Goal: Information Seeking & Learning: Learn about a topic

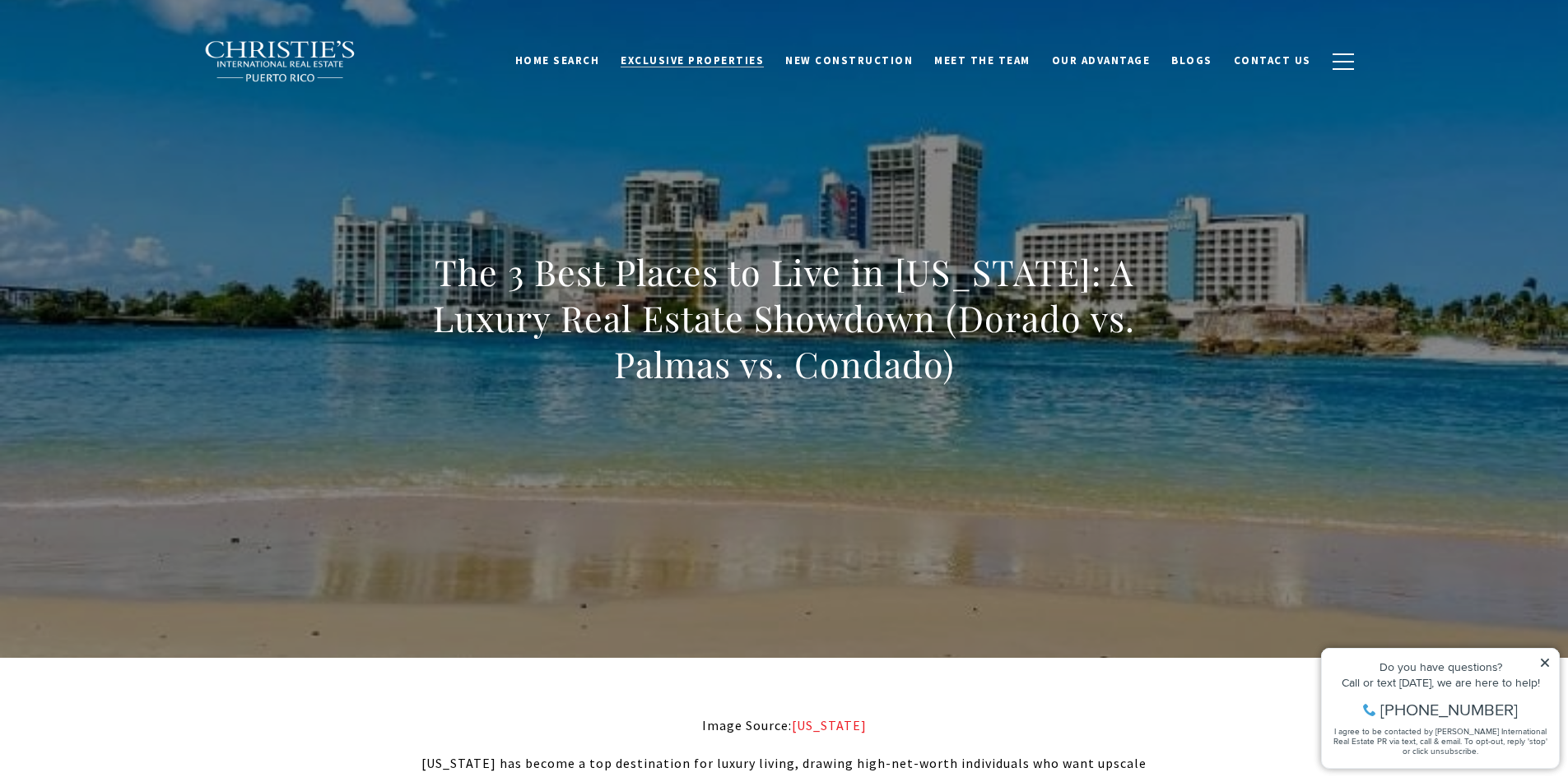
click at [755, 66] on span "Exclusive Properties" at bounding box center [691, 61] width 143 height 14
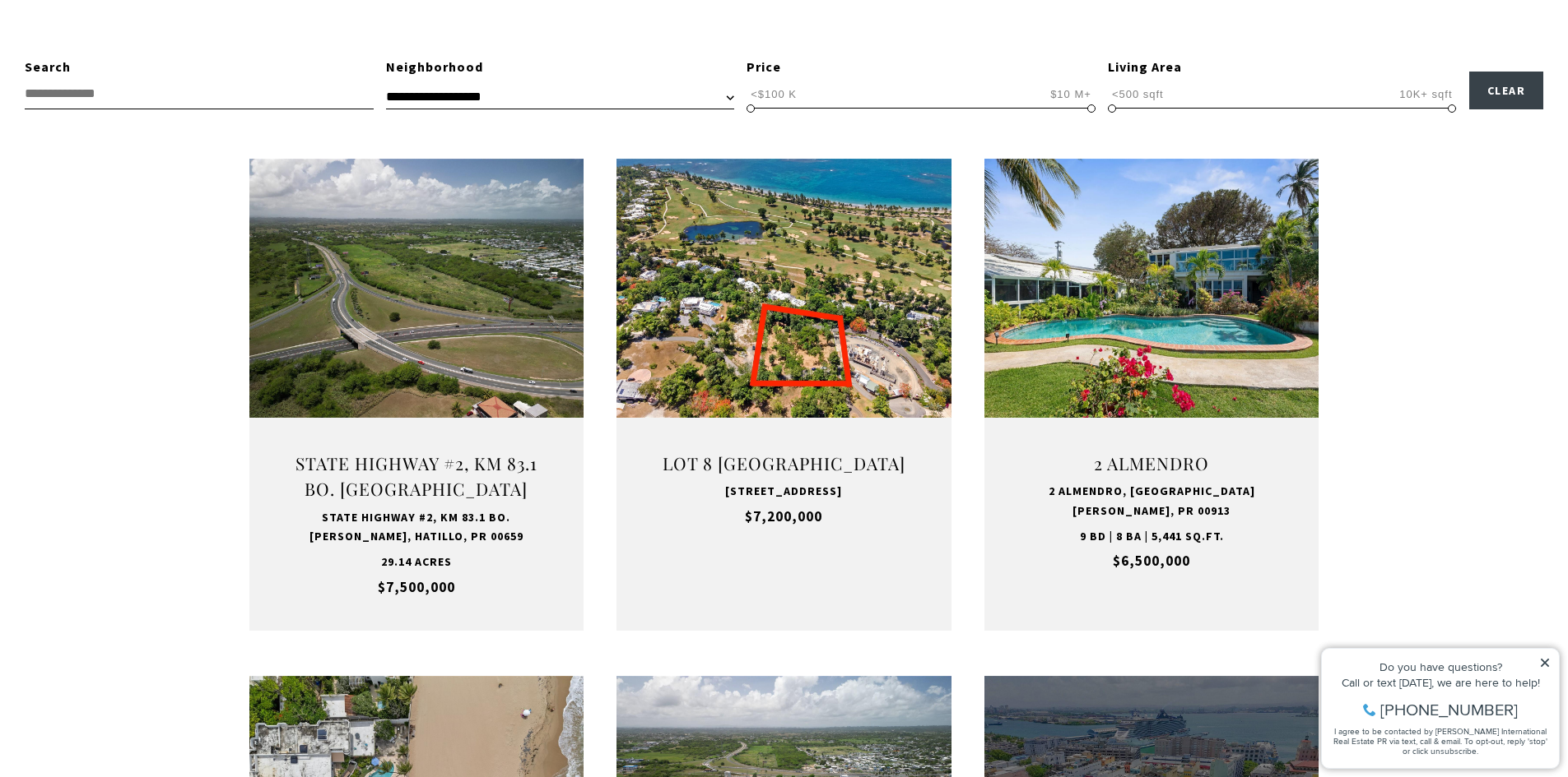
scroll to position [524, 0]
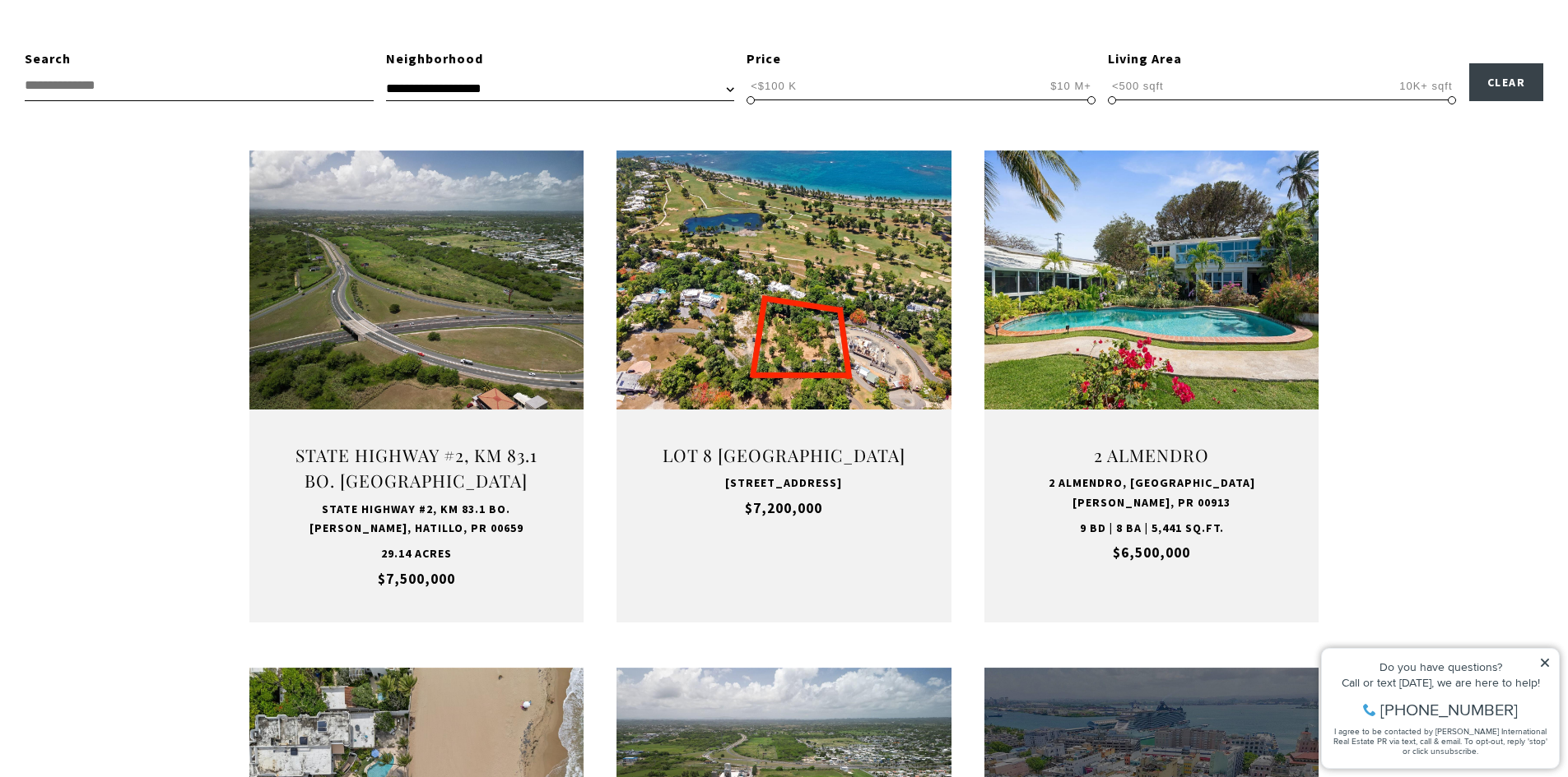
drag, startPoint x: 1575, startPoint y: 119, endPoint x: 1579, endPoint y: 218, distance: 99.1
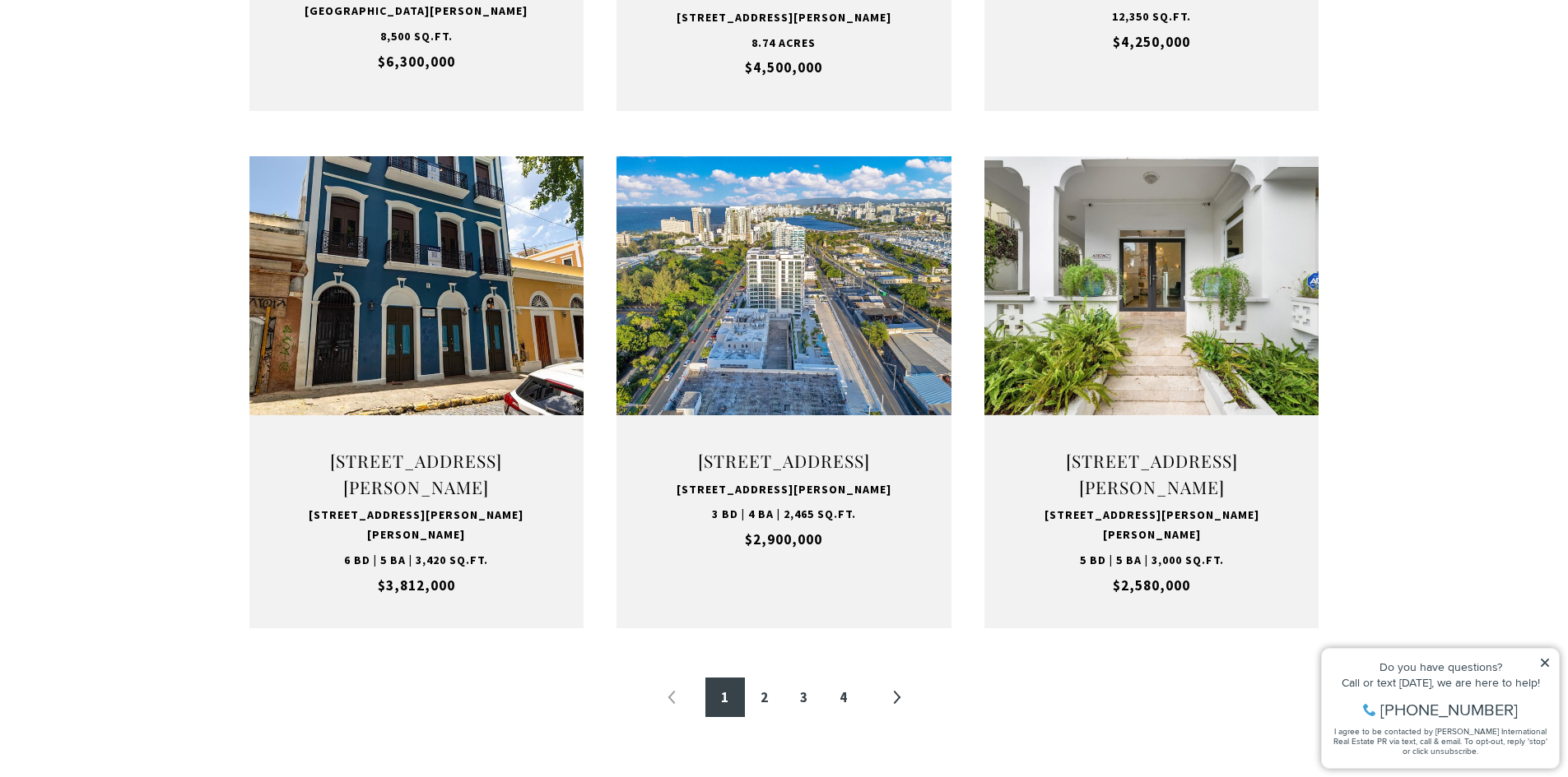
scroll to position [1550, 0]
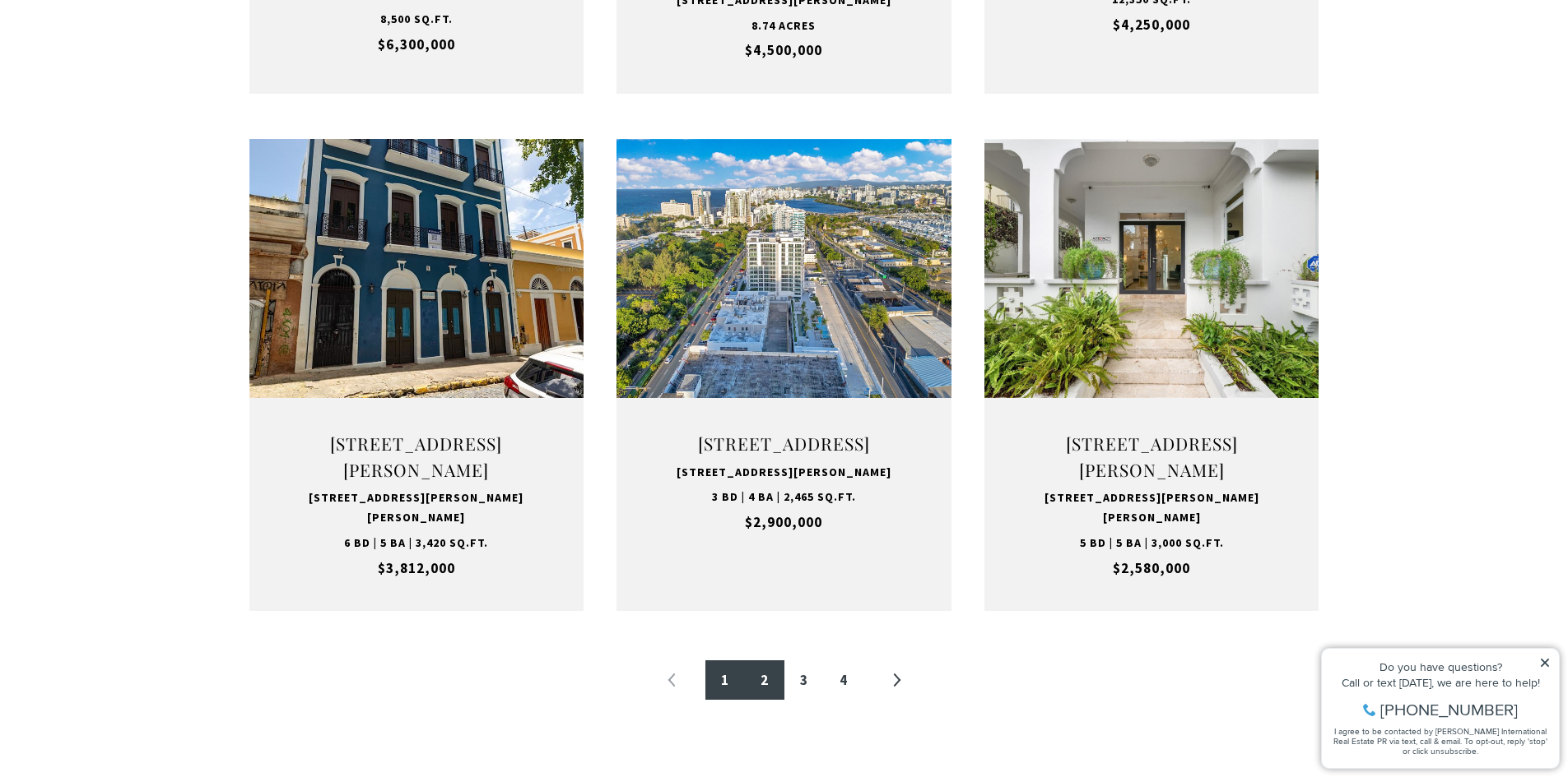
click at [767, 700] on link "2" at bounding box center [764, 680] width 40 height 40
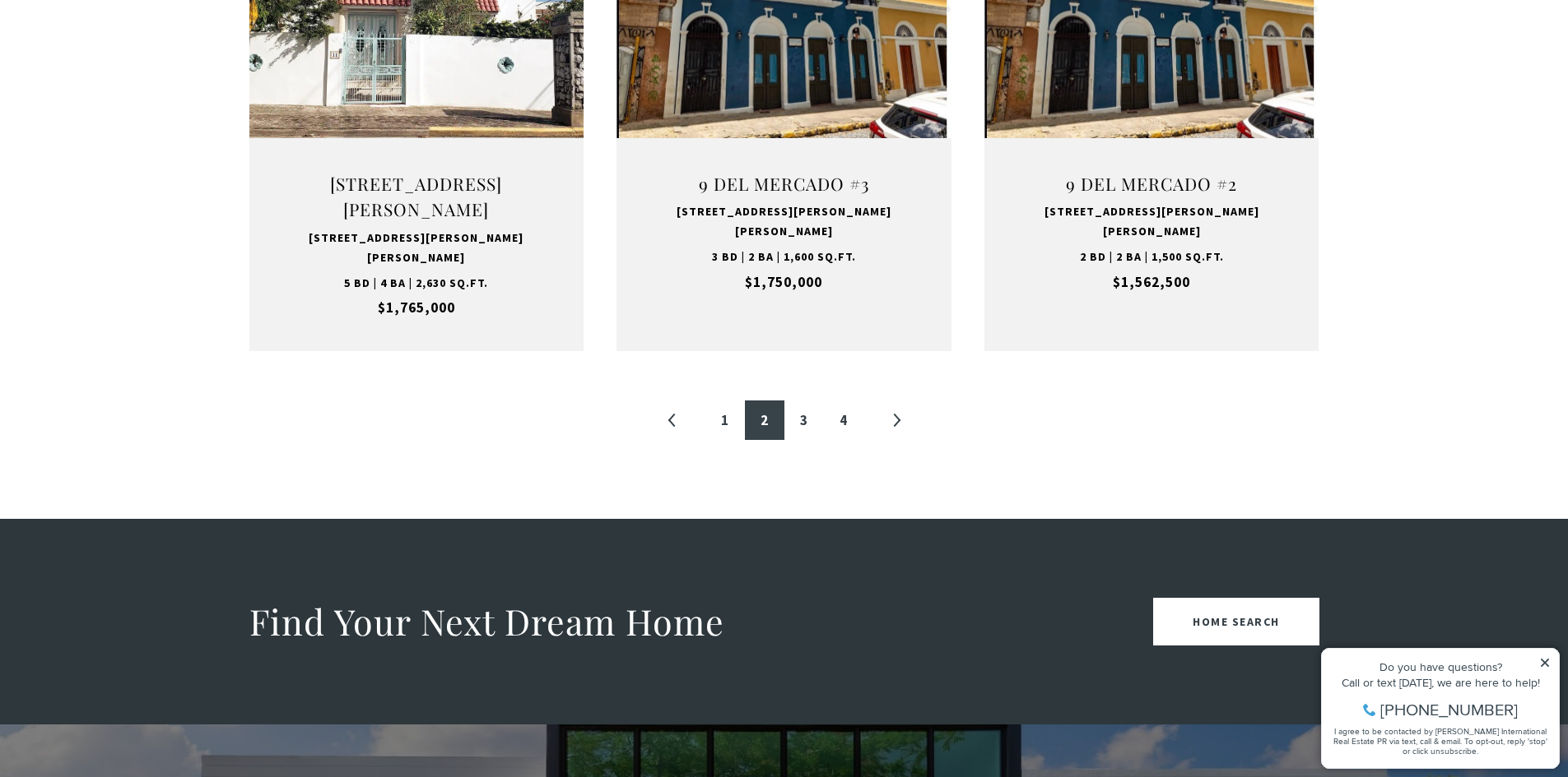
scroll to position [1835, 0]
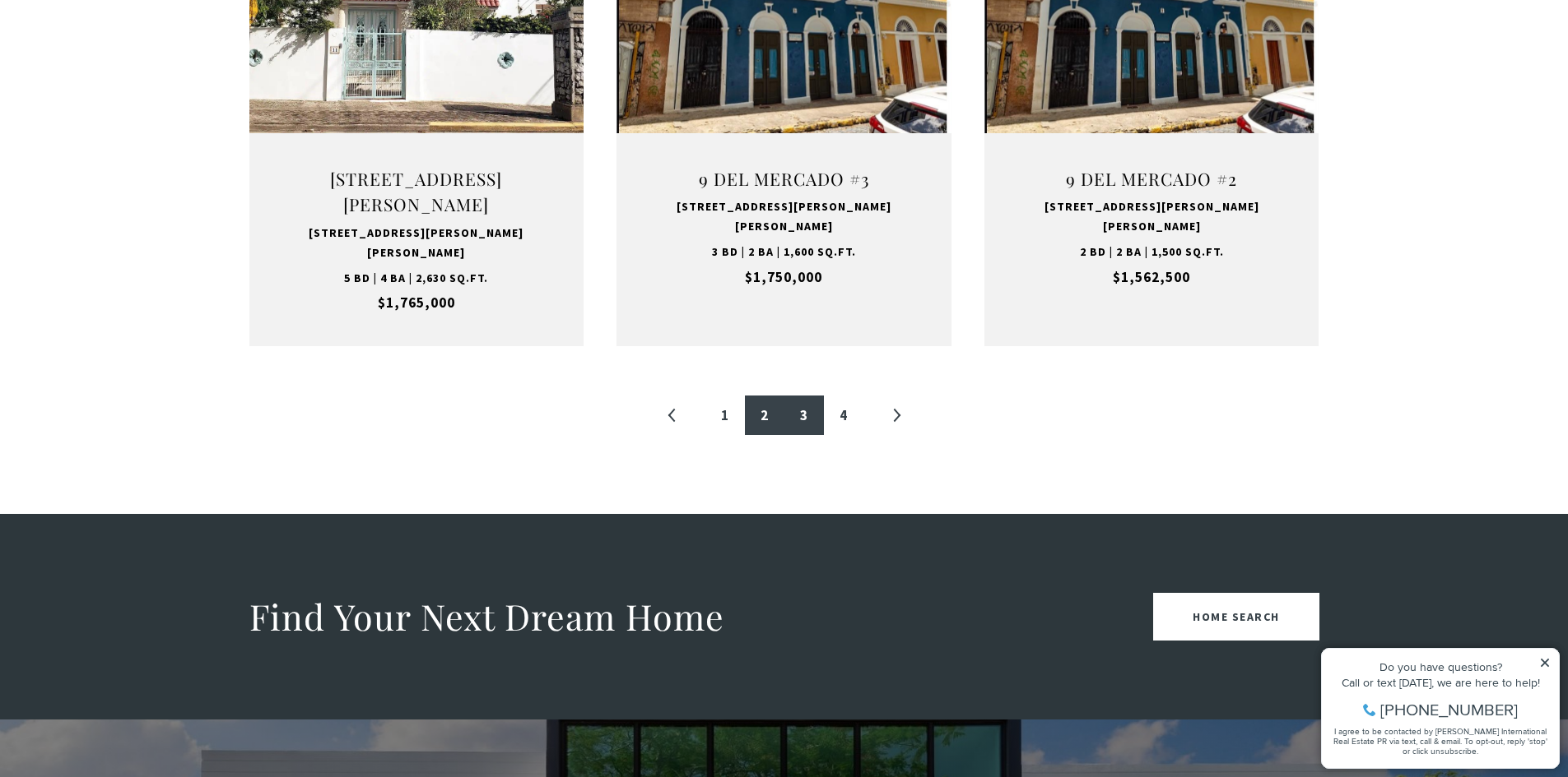
click at [801, 396] on link "3" at bounding box center [804, 415] width 40 height 40
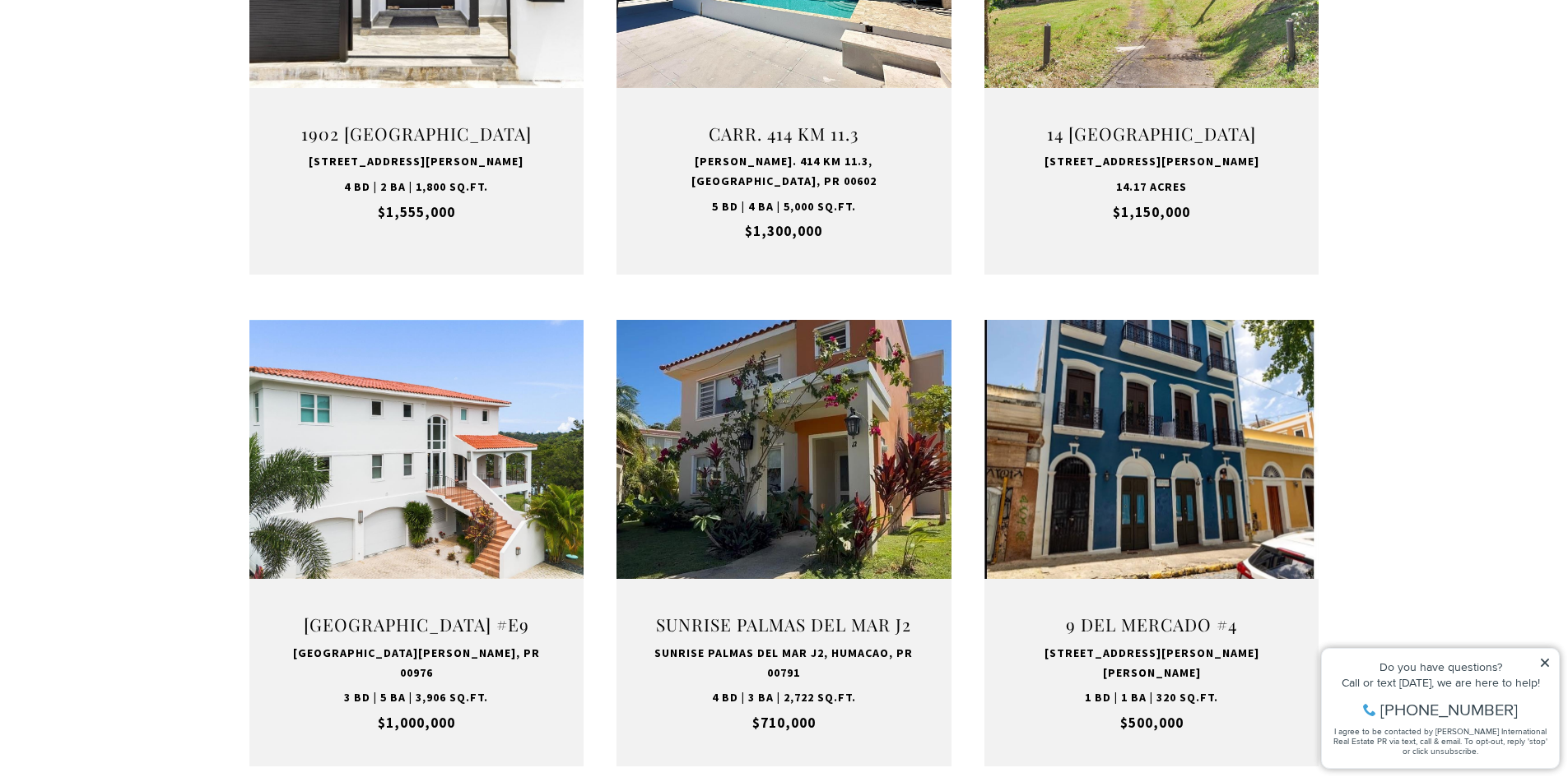
scroll to position [854, 0]
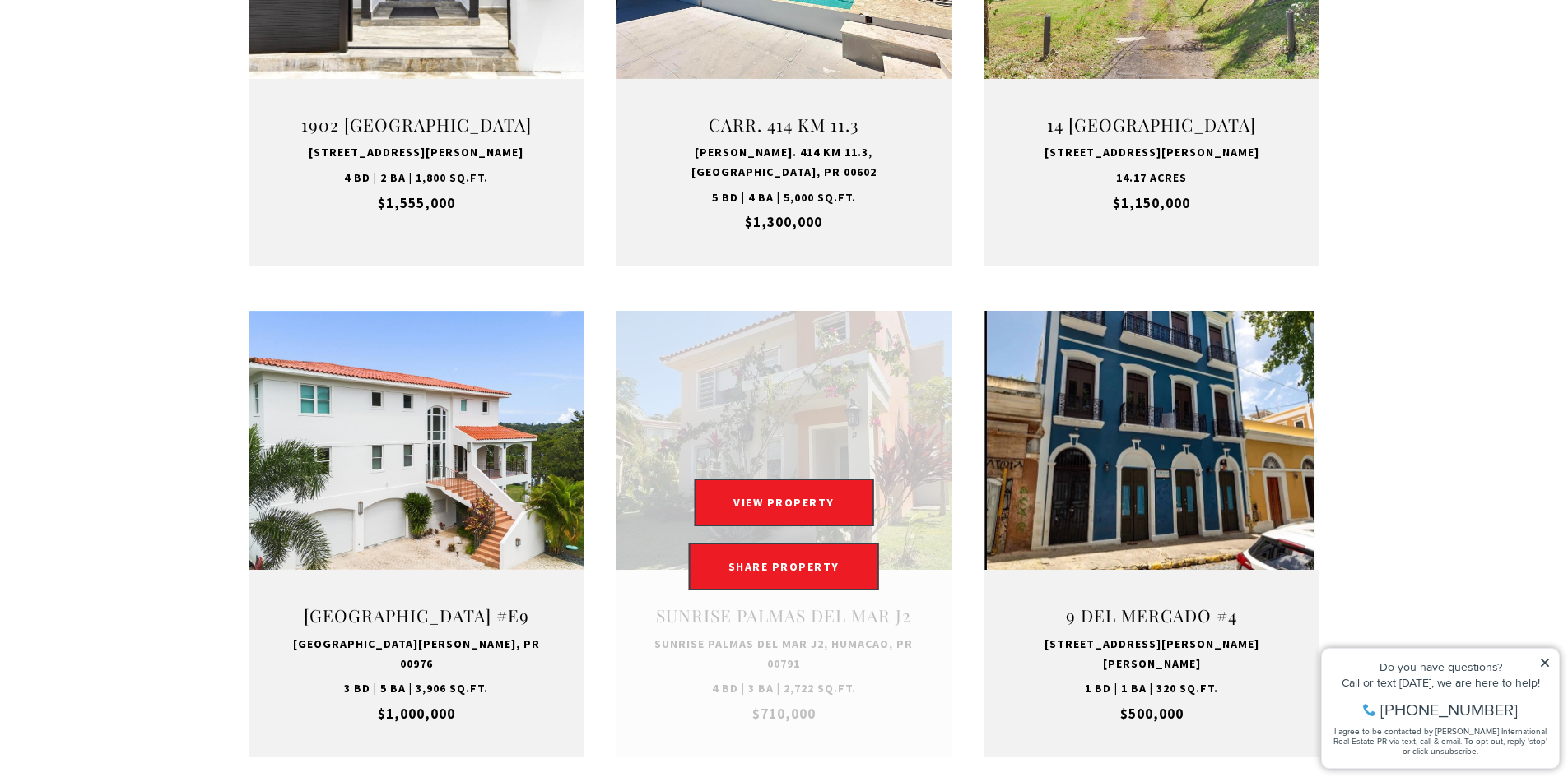
click at [784, 471] on link "Open this option" at bounding box center [784, 534] width 335 height 447
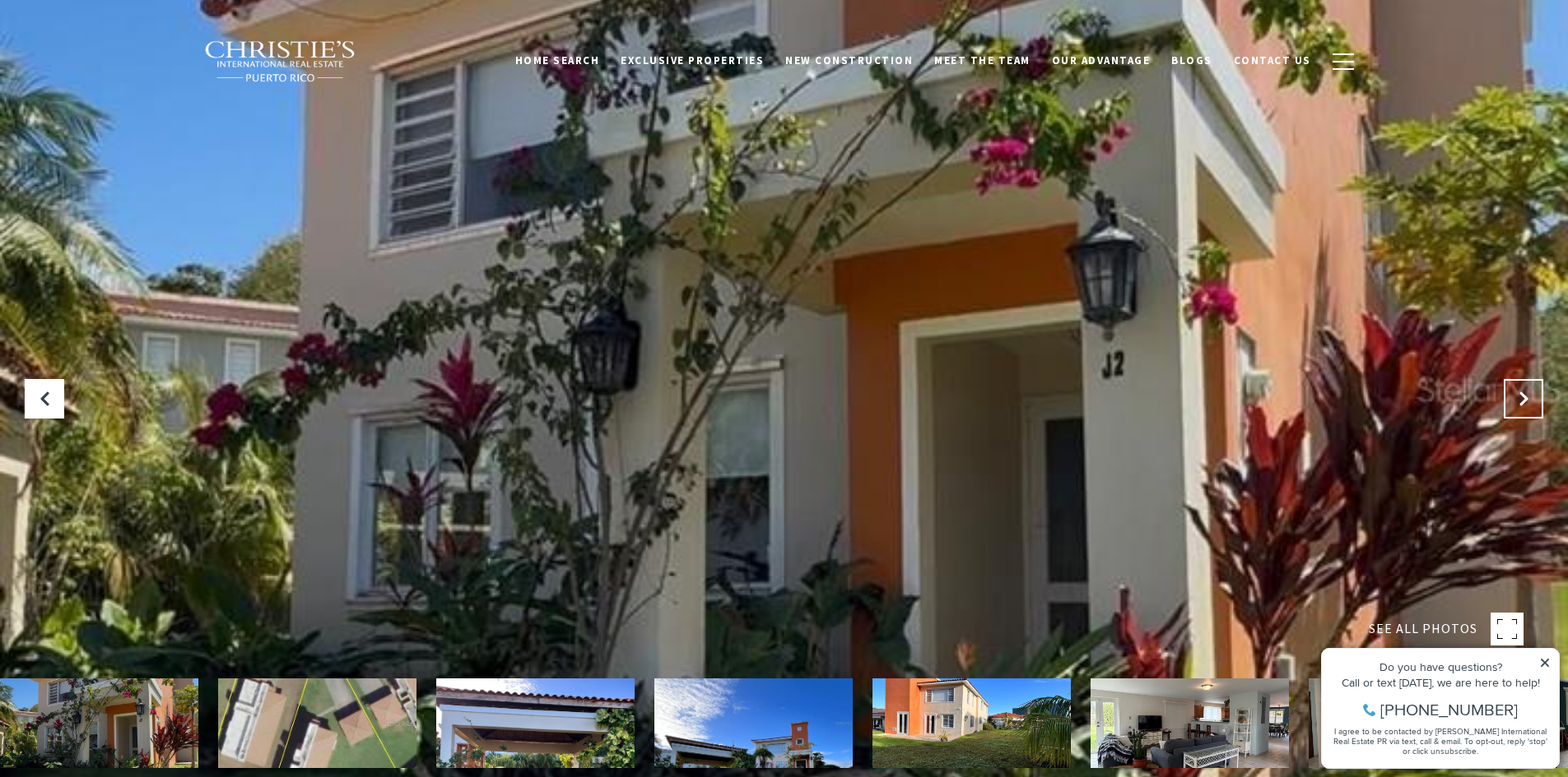
click at [1518, 400] on icon at bounding box center [1523, 399] width 17 height 17
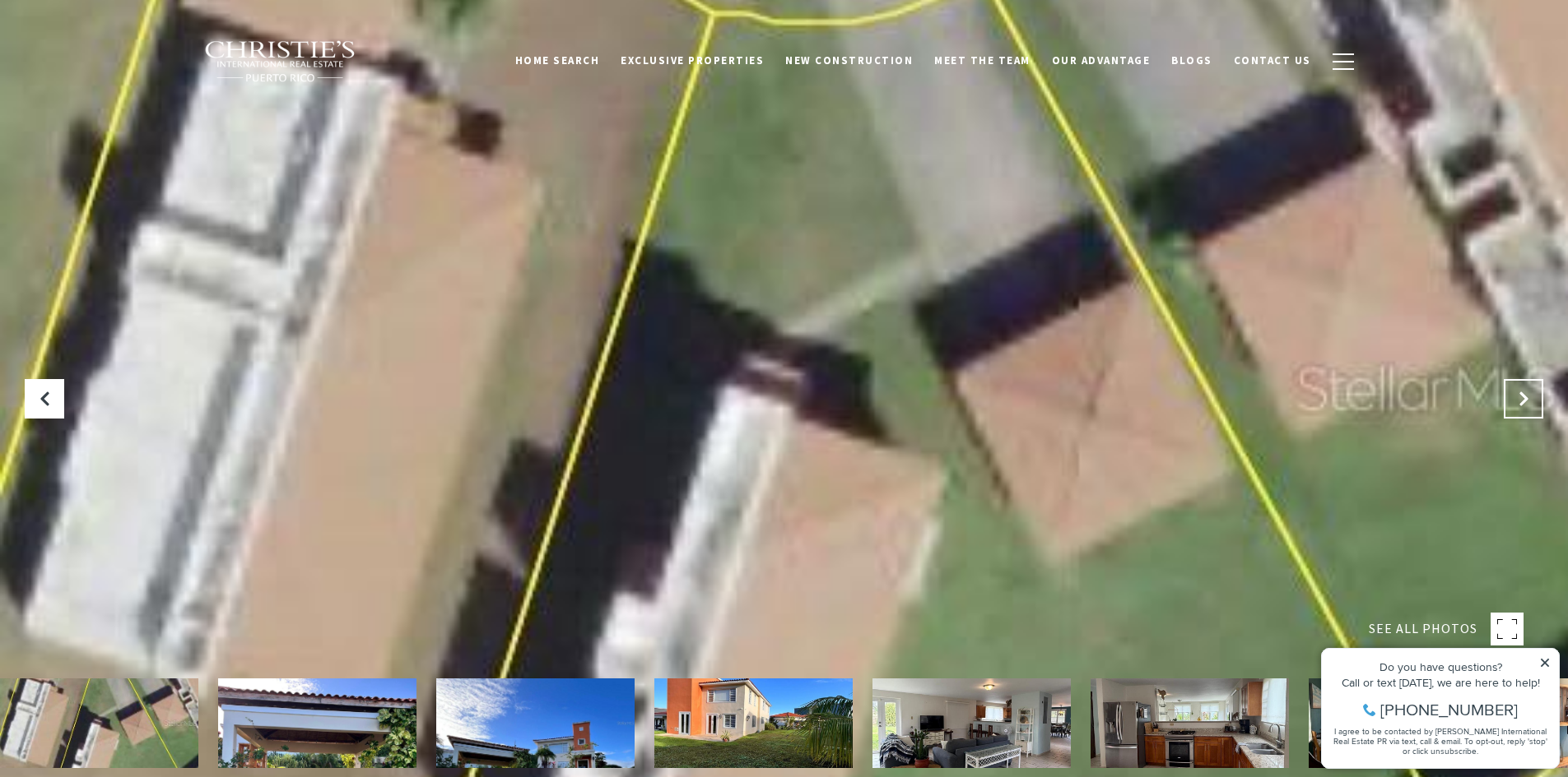
click at [1518, 400] on icon at bounding box center [1523, 399] width 17 height 17
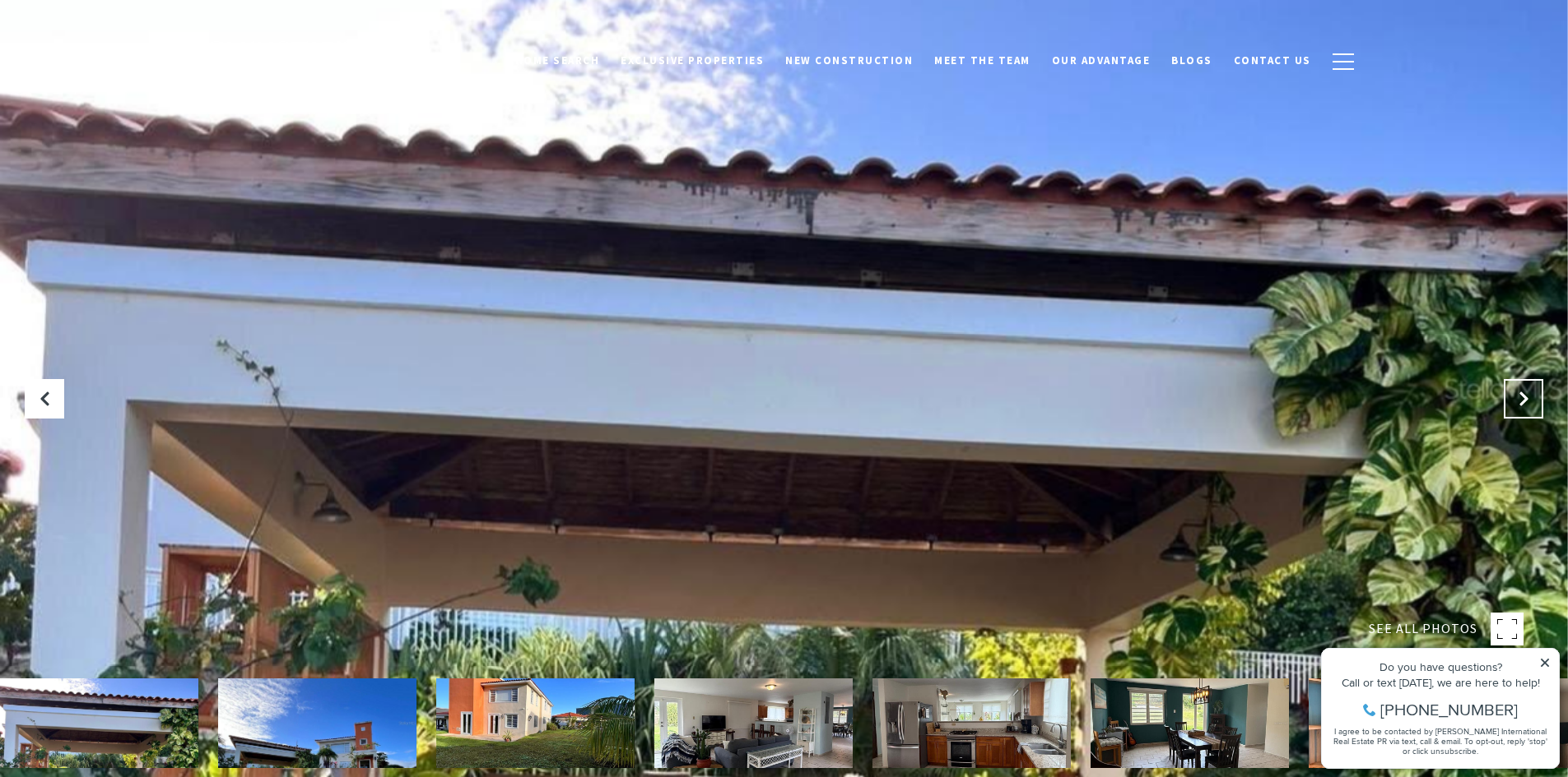
click at [1518, 400] on icon "Next Slide" at bounding box center [1523, 399] width 17 height 17
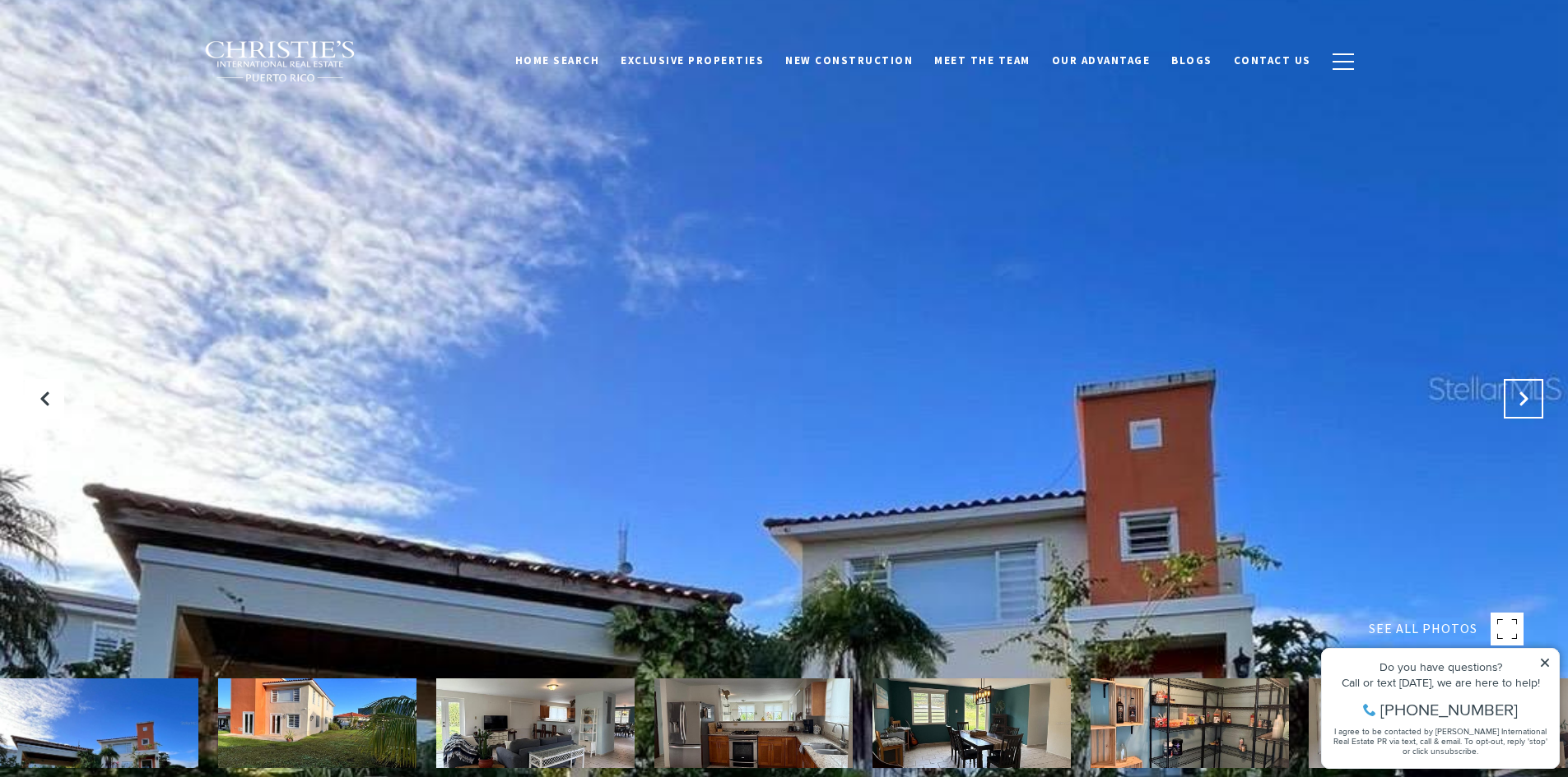
click at [1518, 400] on icon "Next Slide" at bounding box center [1523, 399] width 17 height 17
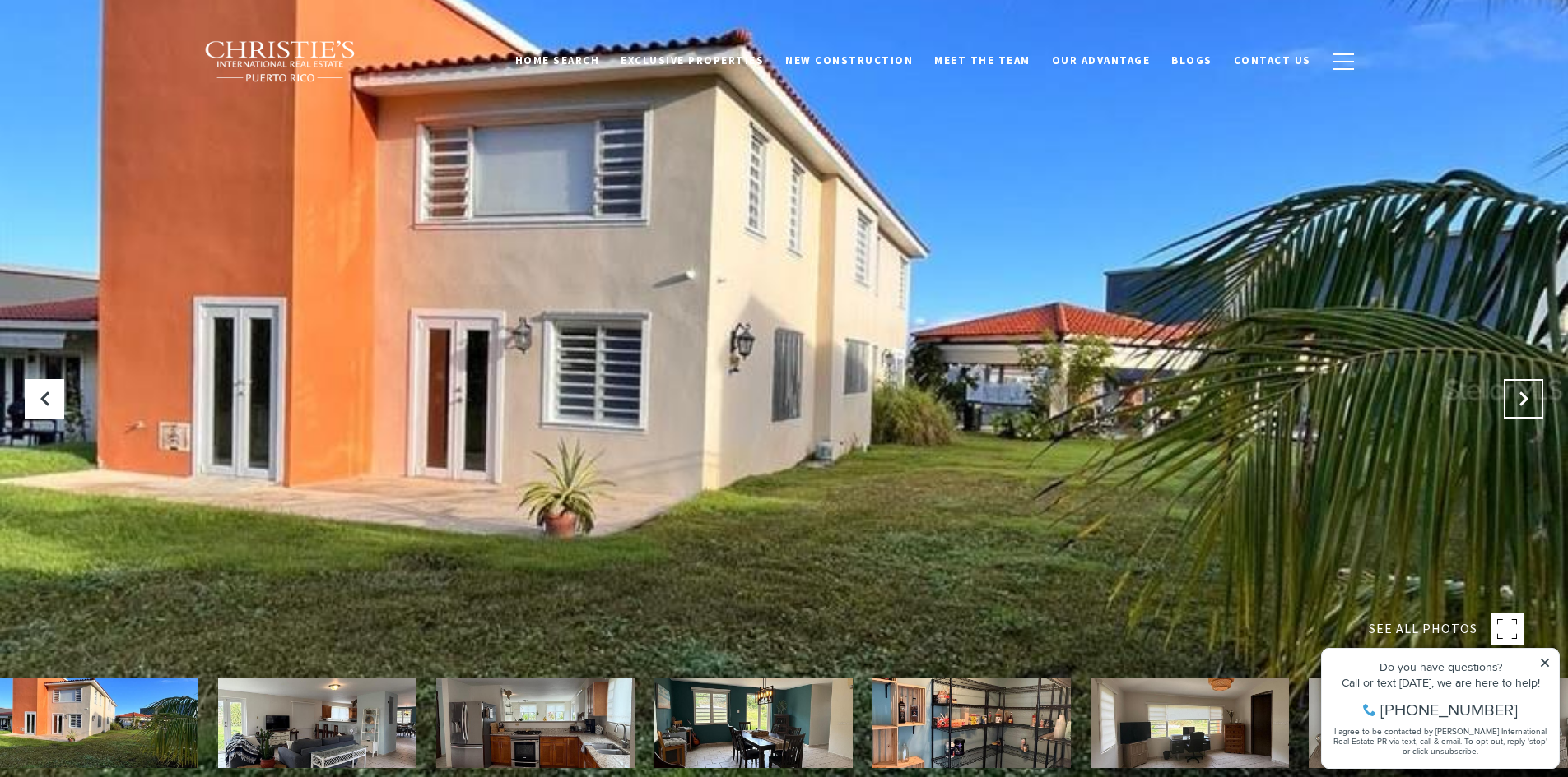
click at [1518, 400] on icon "Next Slide" at bounding box center [1523, 399] width 17 height 17
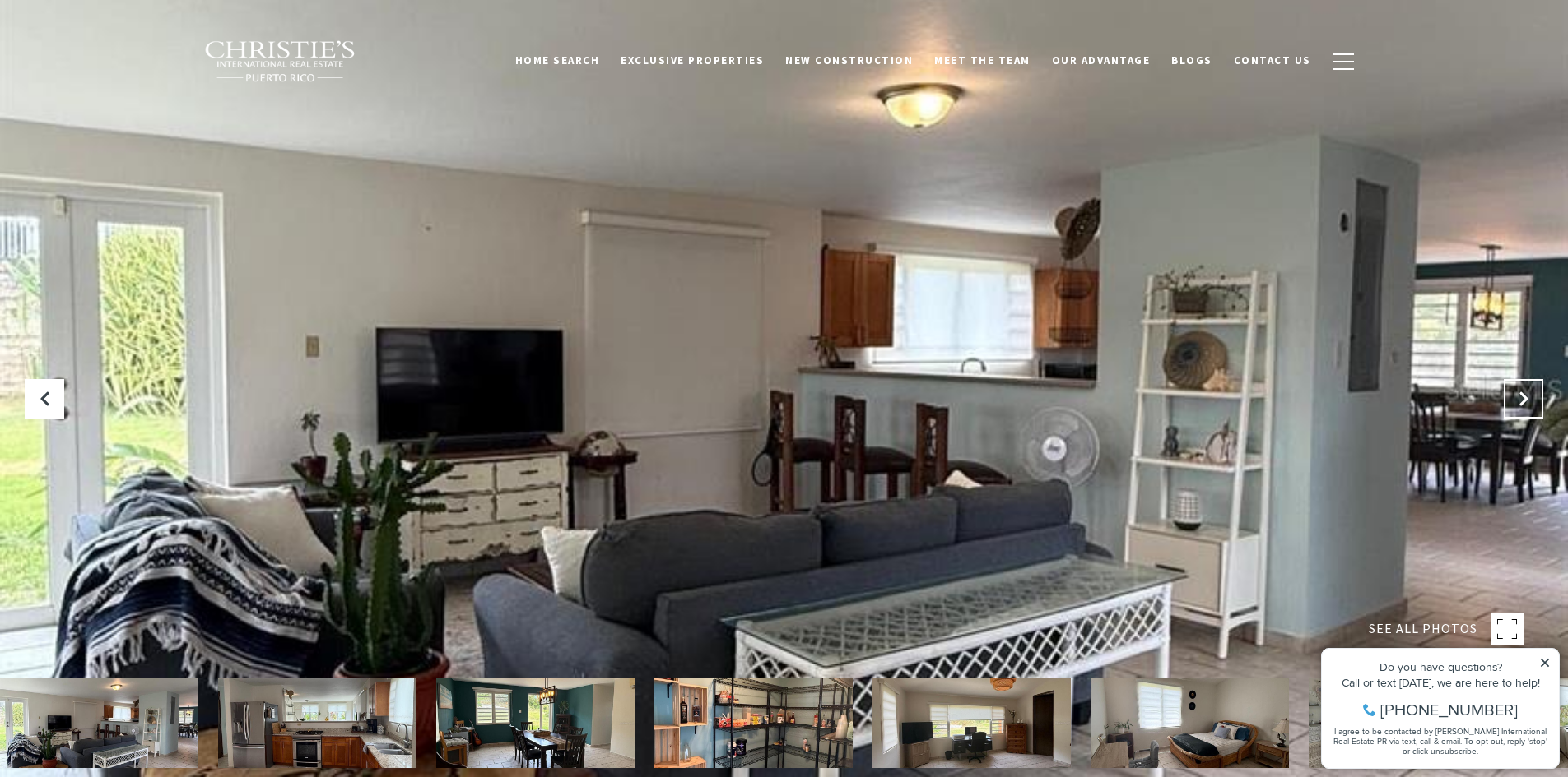
click at [1518, 400] on icon "Next Slide" at bounding box center [1523, 399] width 17 height 17
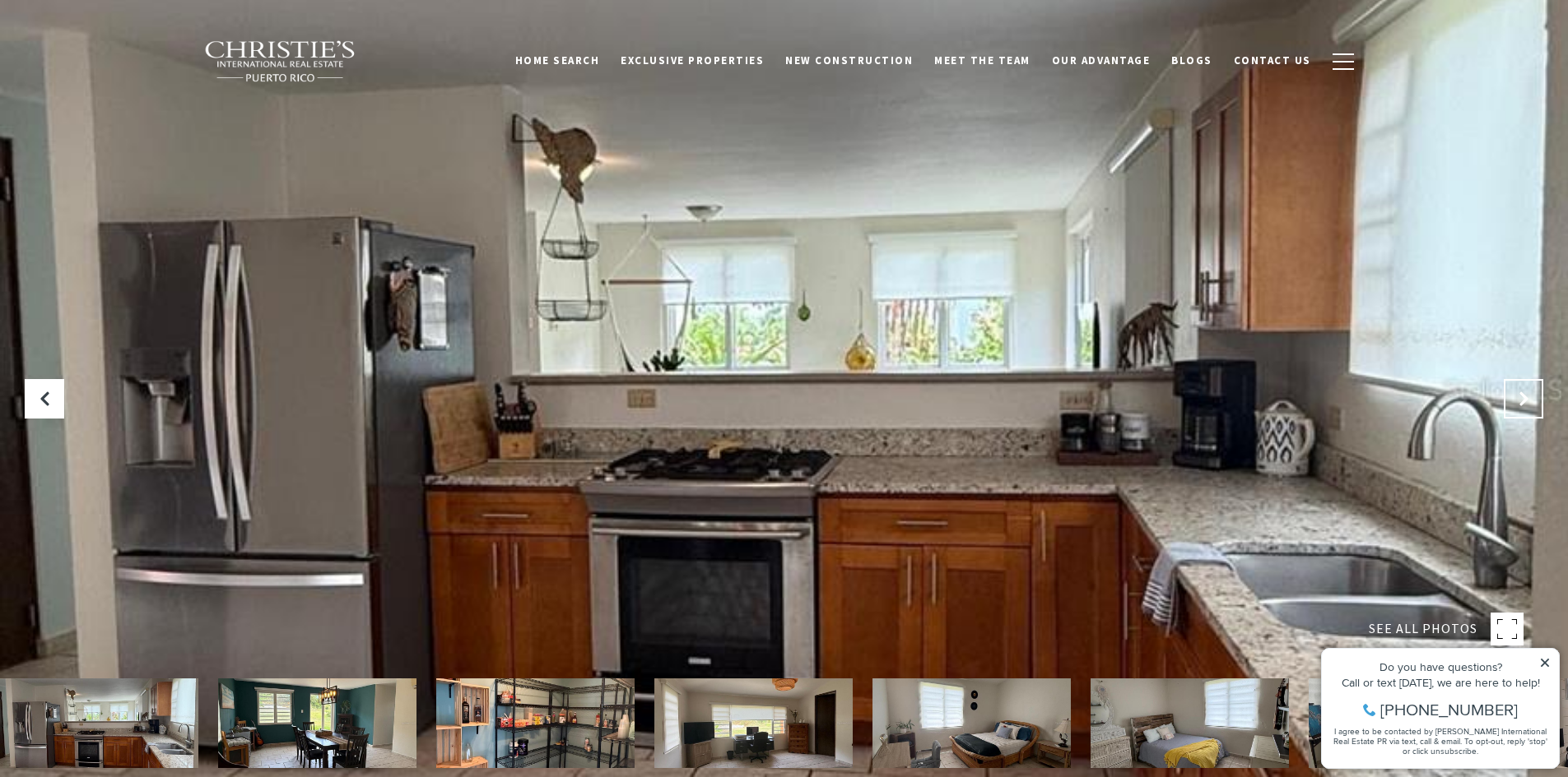
click at [1518, 400] on icon "Next Slide" at bounding box center [1523, 399] width 17 height 17
